Goal: Check status: Check status

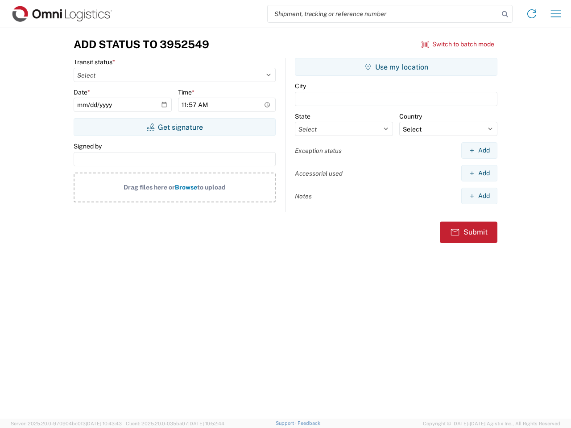
click at [383, 14] on input "search" at bounding box center [383, 13] width 231 height 17
click at [505, 14] on icon at bounding box center [505, 14] width 12 height 12
click at [532, 14] on icon at bounding box center [532, 14] width 14 height 14
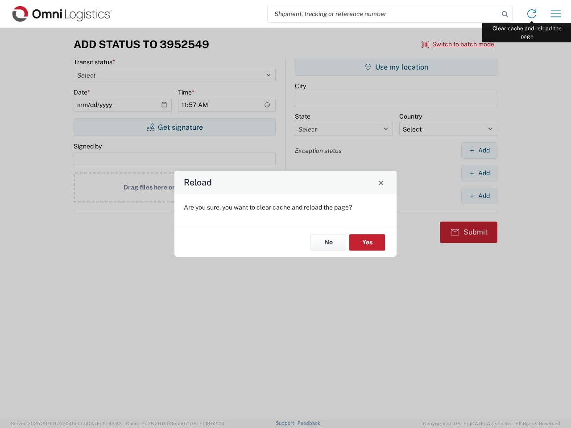
click at [556, 14] on div "Reload Are you sure, you want to clear cache and reload the page? No Yes" at bounding box center [285, 214] width 571 height 428
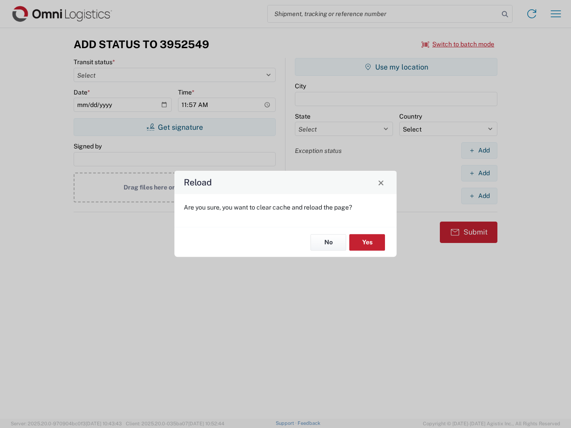
click at [458, 44] on div "Reload Are you sure, you want to clear cache and reload the page? No Yes" at bounding box center [285, 214] width 571 height 428
click at [174, 127] on div "Reload Are you sure, you want to clear cache and reload the page? No Yes" at bounding box center [285, 214] width 571 height 428
click at [396, 67] on div "Reload Are you sure, you want to clear cache and reload the page? No Yes" at bounding box center [285, 214] width 571 height 428
click at [479, 150] on div "Reload Are you sure, you want to clear cache and reload the page? No Yes" at bounding box center [285, 214] width 571 height 428
click at [479, 173] on div "Reload Are you sure, you want to clear cache and reload the page? No Yes" at bounding box center [285, 214] width 571 height 428
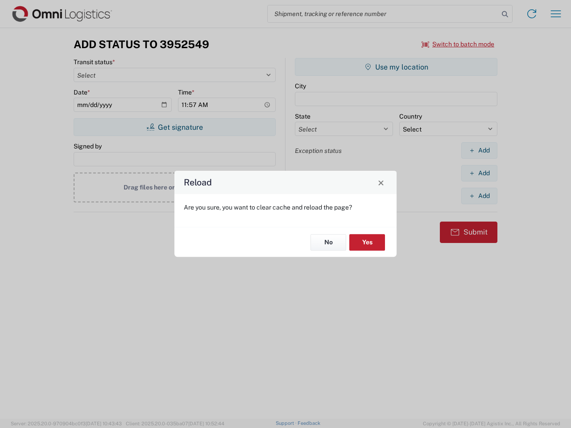
click at [479, 196] on div "Reload Are you sure, you want to clear cache and reload the page? No Yes" at bounding box center [285, 214] width 571 height 428
